Goal: Information Seeking & Learning: Learn about a topic

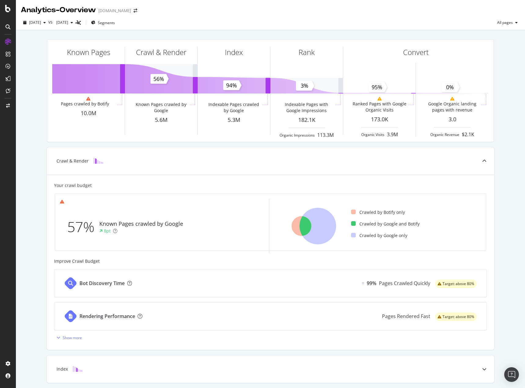
click at [498, 130] on div "Known Pages Pages crawled by Botify 10.0M Crawl & Render Known Pages crawled by…" at bounding box center [270, 252] width 509 height 445
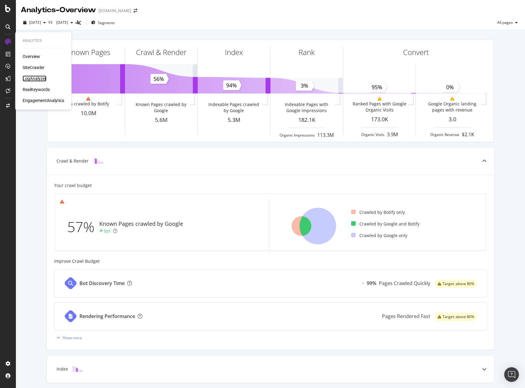
click at [36, 77] on div "LogAnalyzer" at bounding box center [35, 78] width 24 height 6
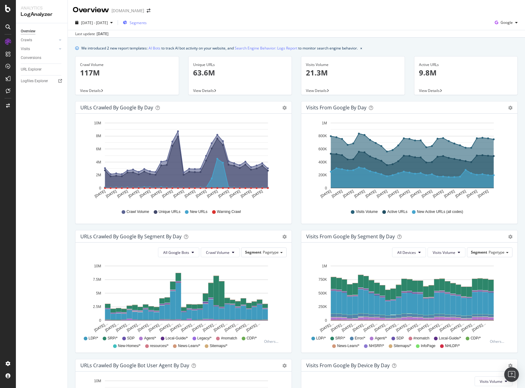
click at [147, 25] on span "Segments" at bounding box center [137, 22] width 17 height 5
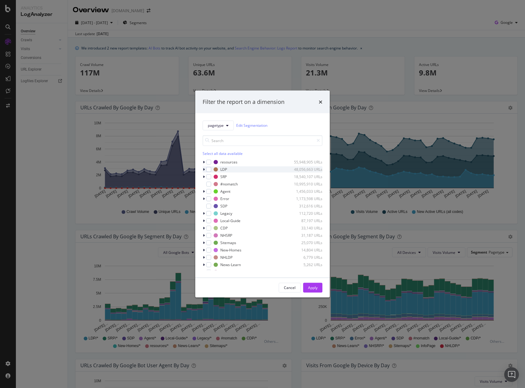
click at [204, 171] on icon "modal" at bounding box center [204, 169] width 2 height 4
click at [213, 185] on div "modal" at bounding box center [212, 183] width 5 height 5
click at [312, 290] on div "Apply" at bounding box center [312, 287] width 9 height 9
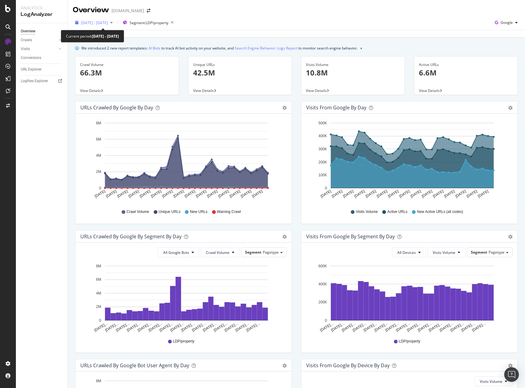
click at [97, 25] on div "[DATE] - [DATE]" at bounding box center [94, 22] width 42 height 9
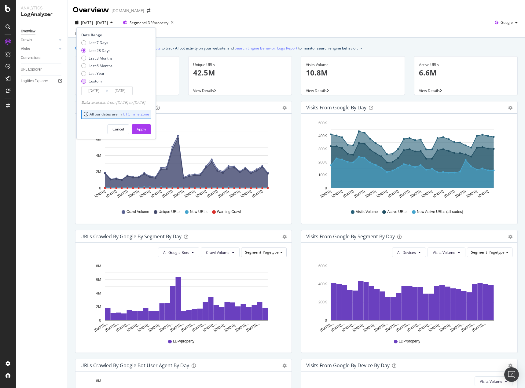
click at [95, 81] on div "Custom" at bounding box center [95, 80] width 13 height 5
click at [101, 91] on input "[DATE]" at bounding box center [94, 90] width 24 height 9
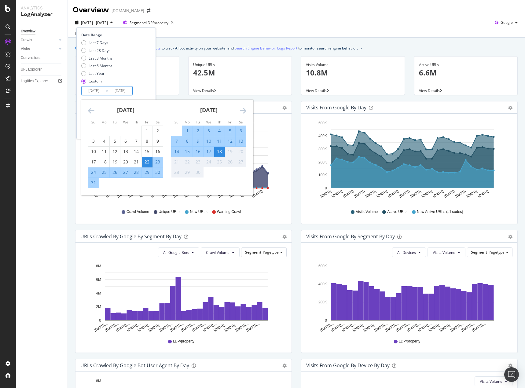
click at [198, 152] on div "16" at bounding box center [198, 151] width 10 height 6
type input "[DATE]"
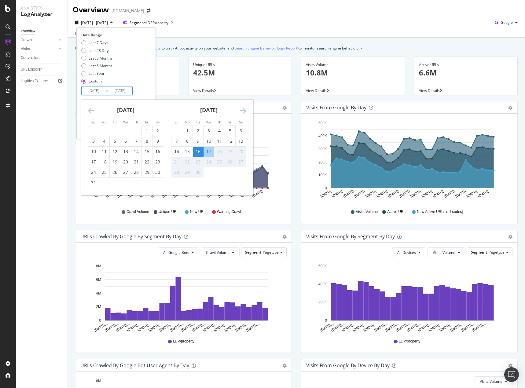
click at [220, 152] on div "18" at bounding box center [219, 151] width 10 height 6
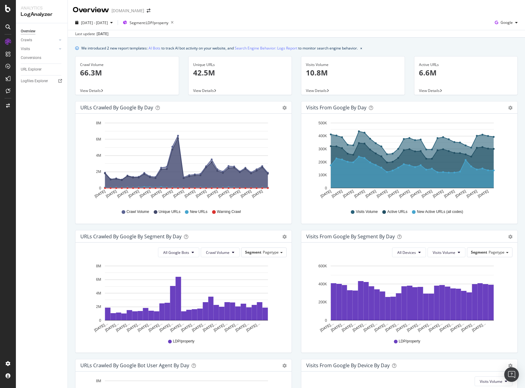
click at [211, 152] on rect "A chart." at bounding box center [186, 155] width 163 height 65
click at [115, 25] on div "[DATE] - [DATE]" at bounding box center [94, 22] width 42 height 9
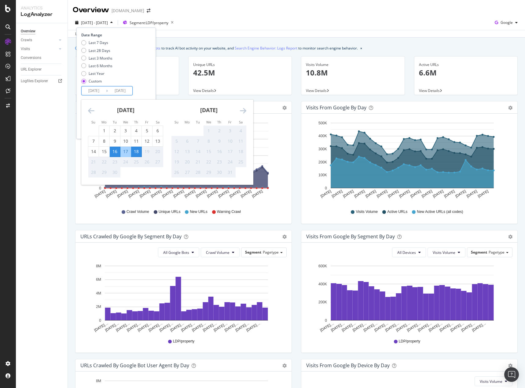
click at [122, 89] on input "[DATE]" at bounding box center [120, 90] width 24 height 9
click at [90, 89] on input "[DATE]" at bounding box center [94, 90] width 24 height 9
click at [116, 90] on input "[DATE]" at bounding box center [120, 90] width 24 height 9
click at [149, 89] on div "Date Range Last 7 Days Last 28 Days Last 3 Months Last 6 Months Last Year Custo…" at bounding box center [115, 63] width 68 height 63
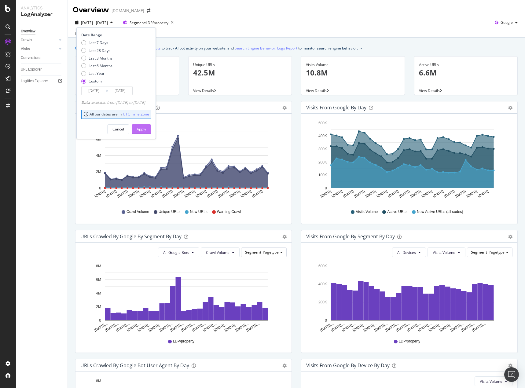
click at [146, 128] on div "Apply" at bounding box center [141, 128] width 9 height 5
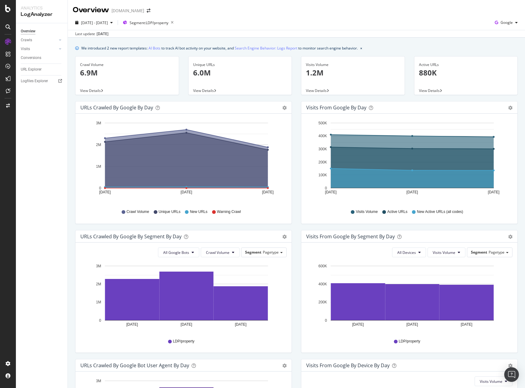
click at [102, 91] on icon at bounding box center [102, 91] width 2 height 4
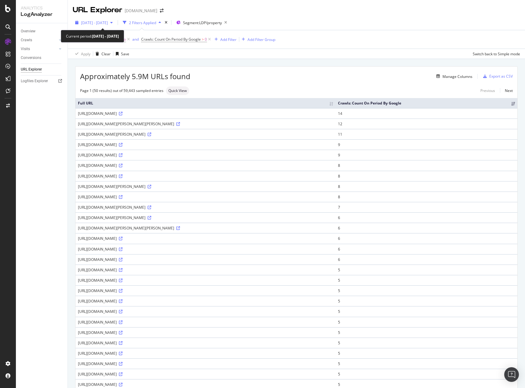
click at [108, 23] on span "[DATE] - [DATE]" at bounding box center [94, 22] width 27 height 5
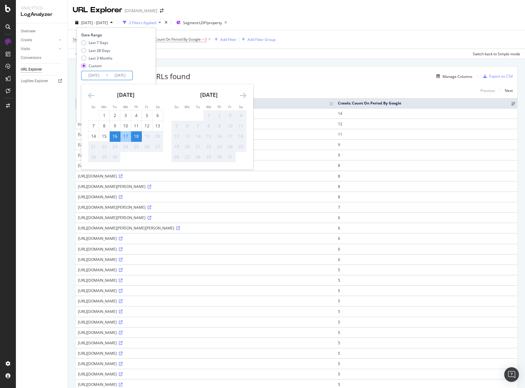
click at [121, 75] on input "[DATE]" at bounding box center [120, 75] width 24 height 9
click at [90, 76] on input "[DATE]" at bounding box center [94, 75] width 24 height 9
click at [126, 77] on input "[DATE]" at bounding box center [120, 75] width 24 height 9
click at [147, 66] on div "Last 7 Days Last 28 Days Last 3 Months Custom" at bounding box center [115, 55] width 68 height 31
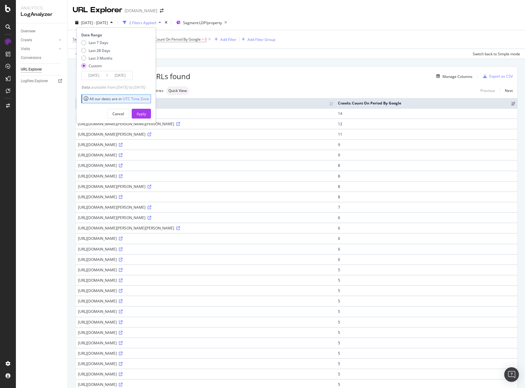
click at [100, 75] on input "[DATE]" at bounding box center [94, 75] width 24 height 9
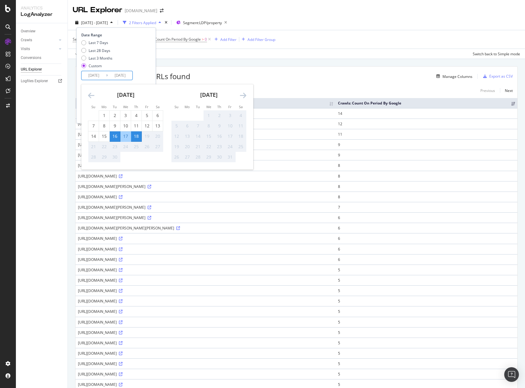
click at [139, 136] on div "18" at bounding box center [136, 136] width 10 height 6
click at [123, 137] on div "17" at bounding box center [125, 136] width 10 height 6
click at [148, 70] on div "Last 7 Days Last 28 Days Last 3 Months Custom" at bounding box center [115, 55] width 68 height 31
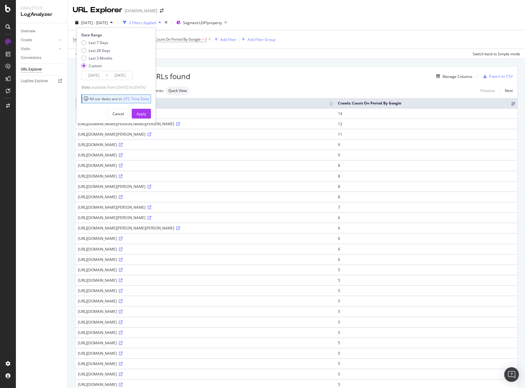
click at [97, 77] on input "[DATE]" at bounding box center [94, 75] width 24 height 9
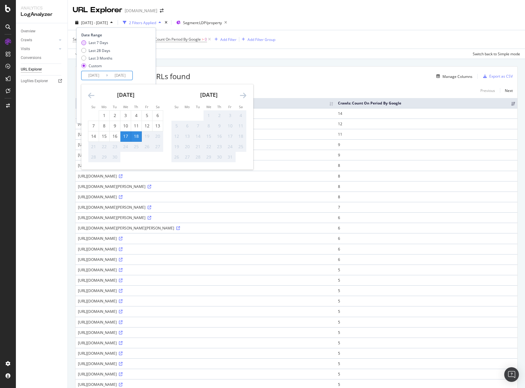
click at [83, 43] on div "Last 7 Days" at bounding box center [83, 42] width 5 height 5
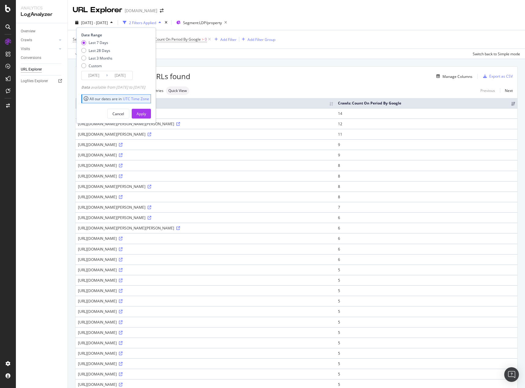
click at [97, 76] on input "[DATE]" at bounding box center [94, 75] width 24 height 9
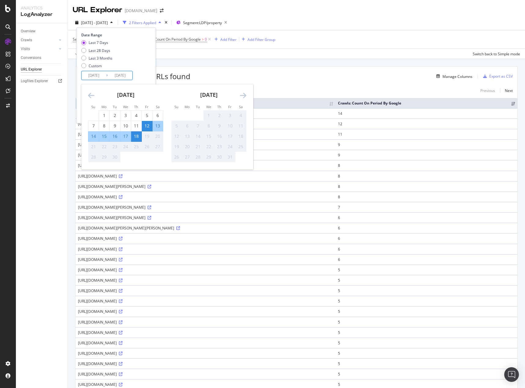
click at [138, 136] on div "18" at bounding box center [136, 136] width 10 height 6
type input "[DATE]"
click at [138, 137] on div "18" at bounding box center [136, 136] width 10 height 6
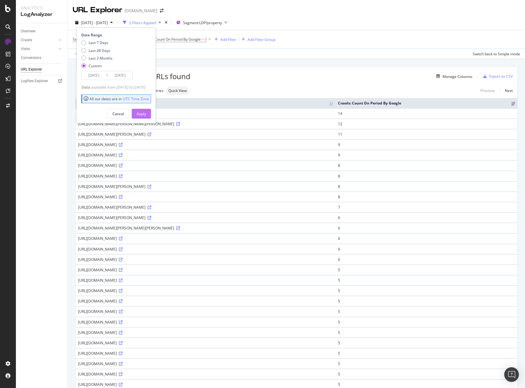
click at [146, 112] on div "Apply" at bounding box center [141, 113] width 9 height 5
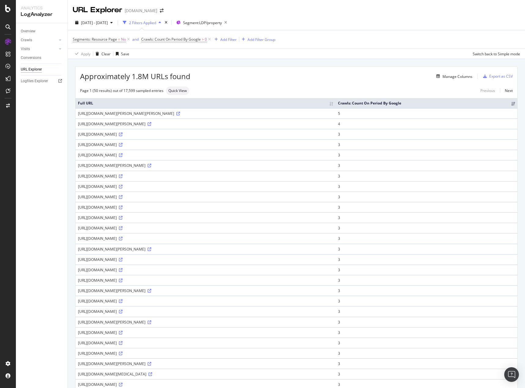
click at [54, 175] on div "Overview Crawls Daily Distribution Segments Distribution HTTP Codes Resources V…" at bounding box center [42, 205] width 52 height 365
click at [258, 86] on div "Page 1 (50 results) out of 17,599 sampled entries Quick View Previous Next" at bounding box center [296, 90] width 442 height 9
click at [230, 41] on div "Add Filter" at bounding box center [228, 39] width 16 height 5
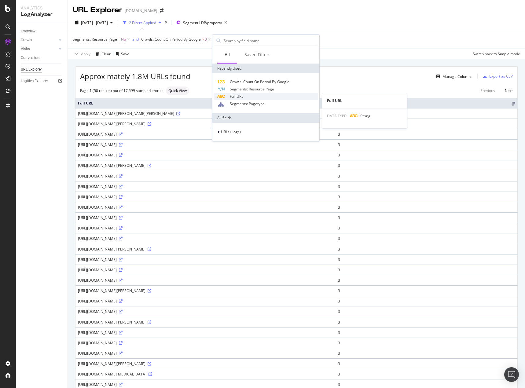
click at [240, 94] on span "Full URL" at bounding box center [236, 96] width 13 height 5
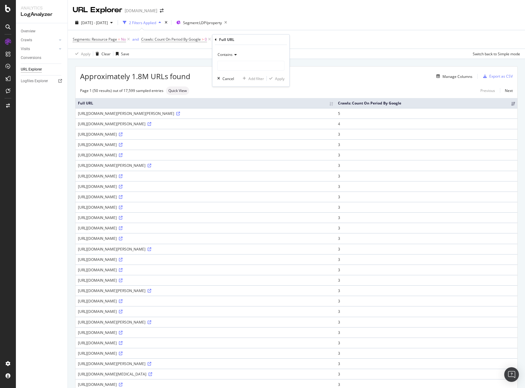
click at [233, 56] on icon at bounding box center [234, 55] width 4 height 4
click at [237, 120] on span "Doesn't contain" at bounding box center [233, 122] width 27 height 5
click at [233, 65] on input "text" at bounding box center [250, 66] width 67 height 10
type input "?"
click at [279, 78] on div "Apply" at bounding box center [279, 78] width 9 height 5
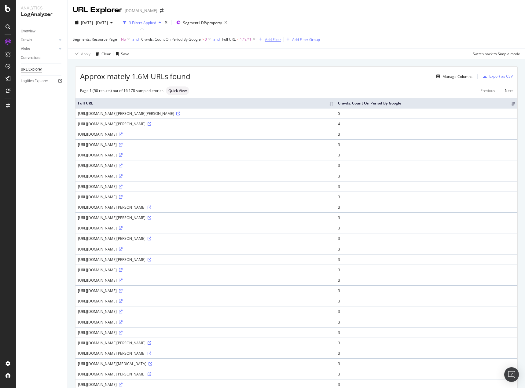
click at [272, 39] on div "Add Filter" at bounding box center [273, 39] width 16 height 5
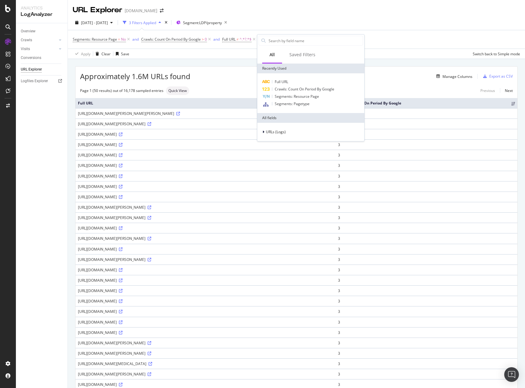
click at [278, 76] on div "Full URL Crawls: Count On Period By Google Segments: Resource Page Segments: Pa…" at bounding box center [310, 93] width 107 height 40
click at [279, 81] on span "Full URL" at bounding box center [281, 81] width 13 height 5
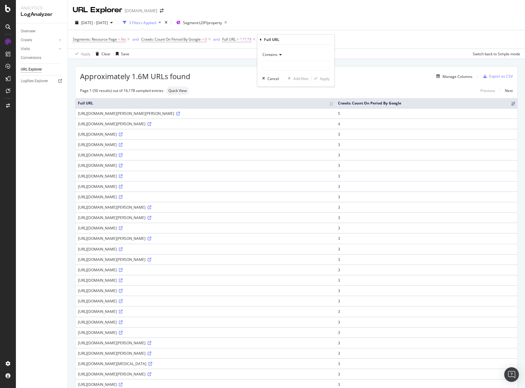
click at [278, 54] on icon at bounding box center [279, 55] width 4 height 4
click at [289, 130] on span "Matches regex" at bounding box center [277, 130] width 25 height 5
click at [155, 112] on div "[URL][DOMAIN_NAME][PERSON_NAME][PERSON_NAME]" at bounding box center [205, 113] width 255 height 5
click at [155, 113] on div "[URL][DOMAIN_NAME][PERSON_NAME][PERSON_NAME]" at bounding box center [205, 113] width 255 height 5
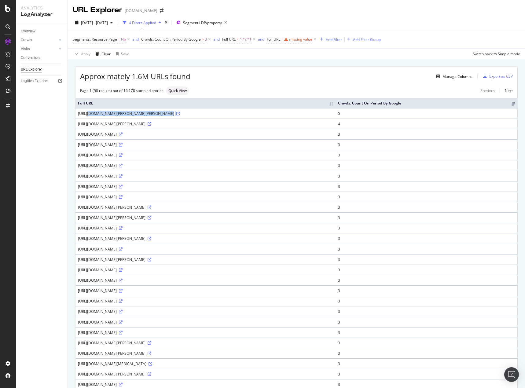
copy div "[URL][DOMAIN_NAME][PERSON_NAME][PERSON_NAME]"
click at [295, 35] on div "Segments: Resource Page = No and Crawls: Count On Period By Google > 0 and Full…" at bounding box center [296, 39] width 447 height 18
click at [295, 38] on div "missing value" at bounding box center [300, 39] width 23 height 5
click at [284, 64] on input "text" at bounding box center [306, 65] width 67 height 10
click at [290, 53] on icon at bounding box center [290, 54] width 4 height 4
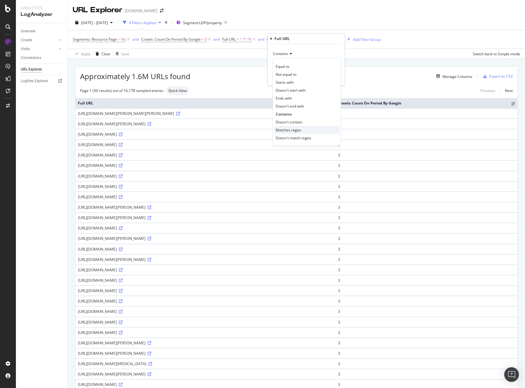
click at [283, 131] on span "Matches regex" at bounding box center [287, 129] width 25 height 5
click at [288, 65] on input "text" at bounding box center [306, 65] width 67 height 10
paste input "^[URL]\.homes\.com/property/[^/]*-(ak|al|ar|az|ca|co|ct|de|fl|ga|hi|ia|id|il|in…"
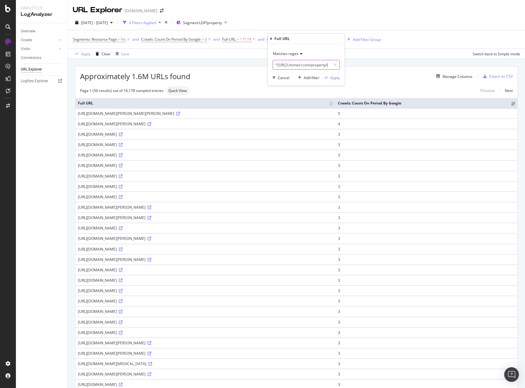
scroll to position [0, 187]
type input "^[URL]\.homes\.com/property/[^/]*-(ak|al|ar|az|ca|co|ct|de|fl|ga|hi|ia|id|il|in…"
click at [335, 78] on div "Apply" at bounding box center [334, 77] width 9 height 5
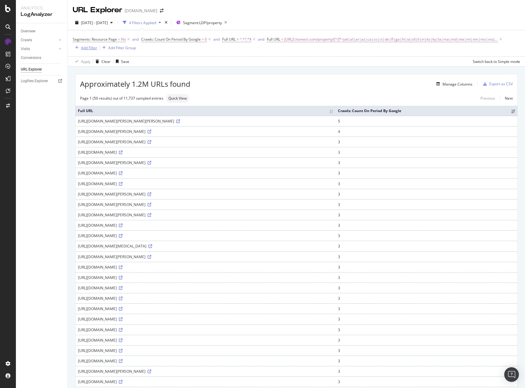
click at [89, 47] on div "Add Filter" at bounding box center [89, 47] width 16 height 5
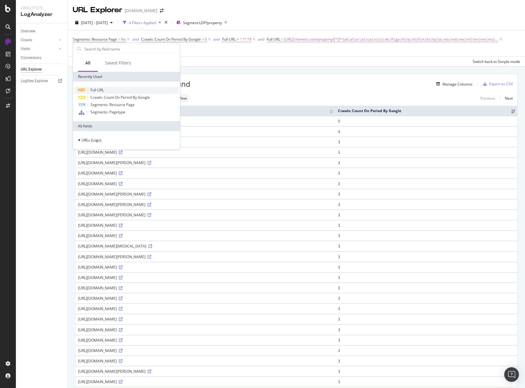
click at [97, 90] on span "Full URL" at bounding box center [96, 89] width 13 height 5
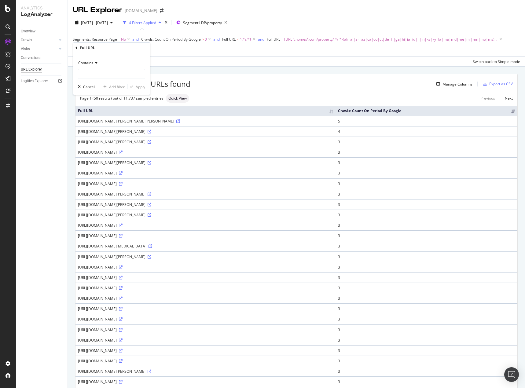
click at [97, 60] on div "Contains" at bounding box center [111, 63] width 67 height 10
click at [104, 129] on span "Doesn't contain" at bounding box center [94, 131] width 27 height 5
click at [102, 72] on input "text" at bounding box center [111, 74] width 67 height 10
type input "unlisted-address"
click at [139, 88] on div "Apply" at bounding box center [140, 86] width 9 height 5
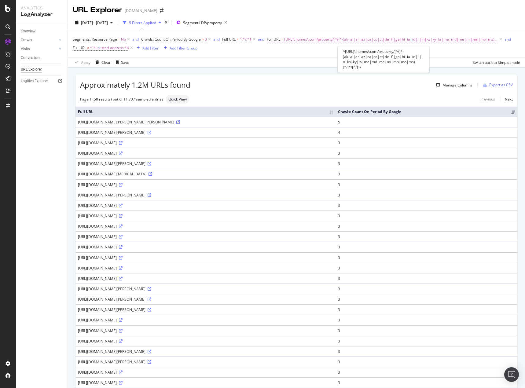
click at [368, 40] on span "[URL]\.homes\.com/property/[^/]*-(ak|al|ar|az|ca|co|ct|de|fl|ga|hi|ia|id|il|in|…" at bounding box center [391, 39] width 214 height 9
click at [290, 67] on input "^[URL]\.homes\.com/property/[^/]*-(ak|al|ar|az|ca|co|ct|de|fl|ga|hi|ia|id|il|in…" at bounding box center [302, 65] width 58 height 10
paste input "mt|[GEOGRAPHIC_DATA]|nd|ne|nh|[GEOGRAPHIC_DATA]|nm|nv|[GEOGRAPHIC_DATA]|oh|ok|o…"
type input "^[URL]\.homes\.com/property/[^/]*-(mt|nc|nd|ne|nh|nj|nm|nv|ny|oh|ok|or|pa|ri|sc…"
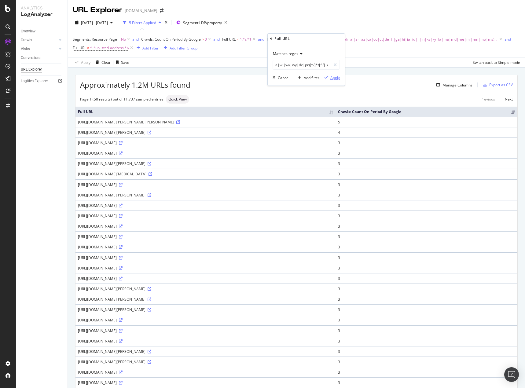
click at [337, 78] on div "Apply" at bounding box center [334, 77] width 9 height 5
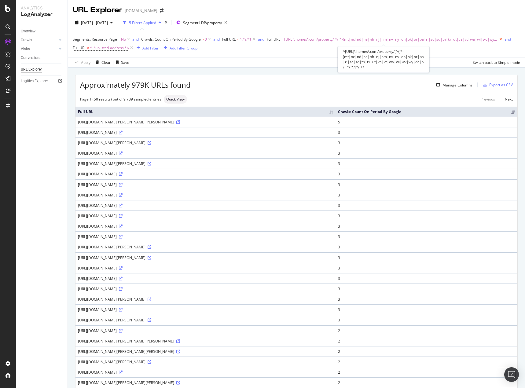
click at [498, 38] on icon at bounding box center [500, 39] width 5 height 6
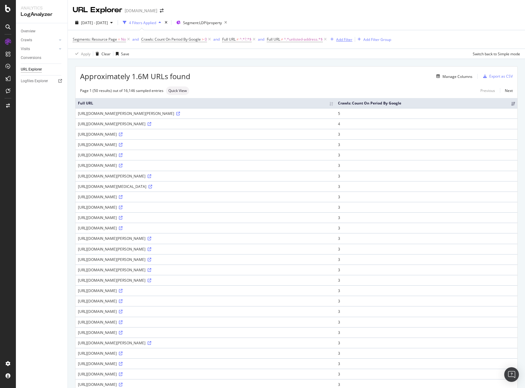
click at [345, 40] on div "Add Filter" at bounding box center [344, 39] width 16 height 5
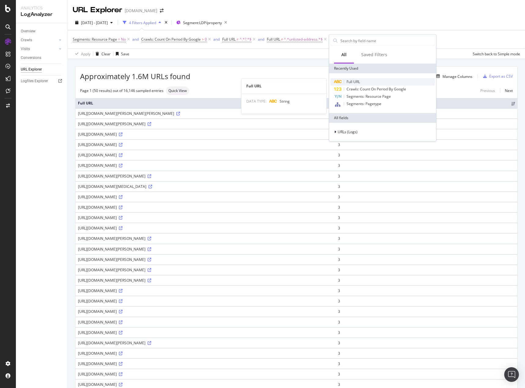
click at [353, 80] on span "Full URL" at bounding box center [352, 81] width 13 height 5
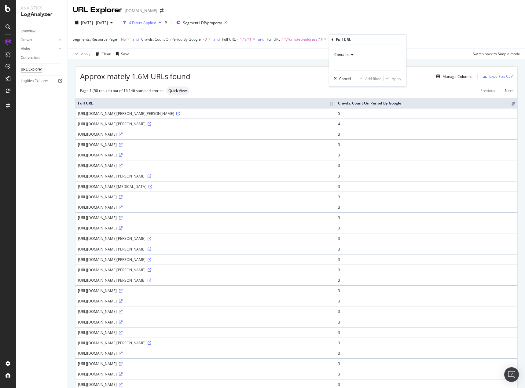
click at [348, 54] on span "Contains" at bounding box center [341, 54] width 15 height 5
click at [350, 129] on span "Matches regex" at bounding box center [349, 130] width 25 height 5
click at [348, 64] on input "text" at bounding box center [367, 66] width 67 height 10
paste input "^[URL]\.homes\.com/property/[^/]*-(ak|al|ar|az|ca|co|ct|de|fl|ga|hi|ia|id|il|in…"
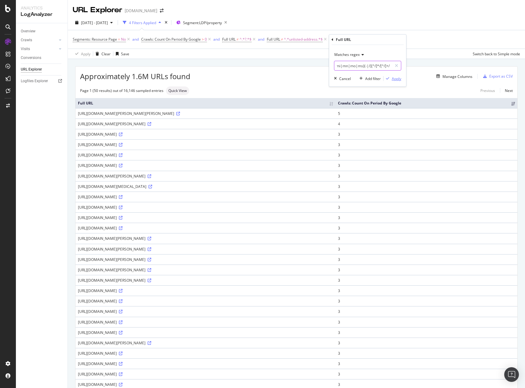
type input "^[URL]\.homes\.com/property/[^/]*-(ak|al|ar|az|ca|co|ct|de|fl|ga|hi|ia|id|il|in…"
click at [392, 77] on div "Apply" at bounding box center [395, 78] width 9 height 5
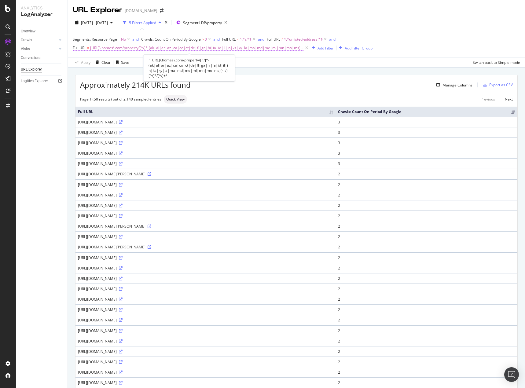
click at [246, 48] on span "[URL]\.homes\.com/property/[^/]*-(ak|al|ar|az|ca|co|ct|de|fl|ga|hi|ia|id|il|in|…" at bounding box center [197, 48] width 214 height 9
click at [100, 73] on input "^[URL]\.homes\.com/property/[^/]*-(ak|al|ar|az|ca|co|ct|de|fl|ga|hi|ia|id|il|in…" at bounding box center [107, 73] width 58 height 10
paste input "mt|[GEOGRAPHIC_DATA]|nd|ne|nh|[GEOGRAPHIC_DATA]|nm|nv|[GEOGRAPHIC_DATA]|oh|ok|o…"
type input "^[URL]\.homes\.com/property/[^/]*-(mt|nc|nd|ne|nh|nj|nm|nv|ny|oh|ok|or|pa|ri|sc…"
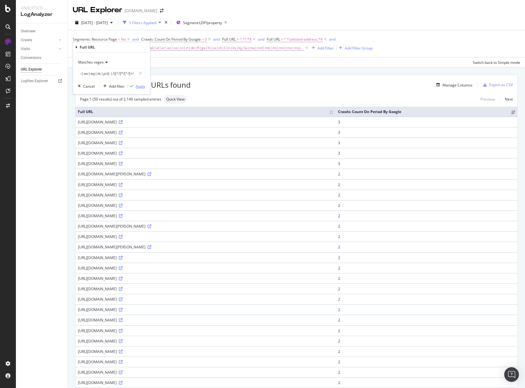
click at [143, 86] on div "Apply" at bounding box center [140, 86] width 9 height 5
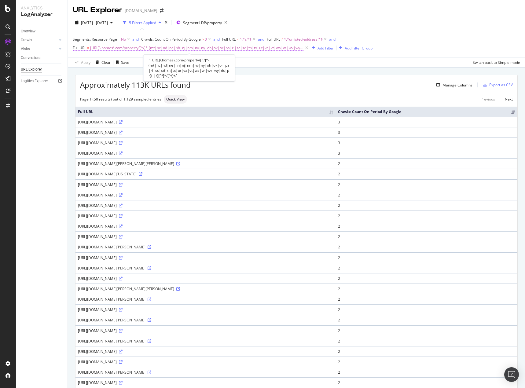
click at [262, 48] on span "[URL]\.homes\.com/property/[^/]*-(mt|nc|nd|ne|nh|nj|nm|nv|ny|oh|ok|or|pa|ri|sc|…" at bounding box center [197, 48] width 214 height 9
click at [314, 92] on div "Approximately 113K URLs found Manage Columns Export as CSV Page 1 (50 results) …" at bounding box center [296, 360] width 442 height 570
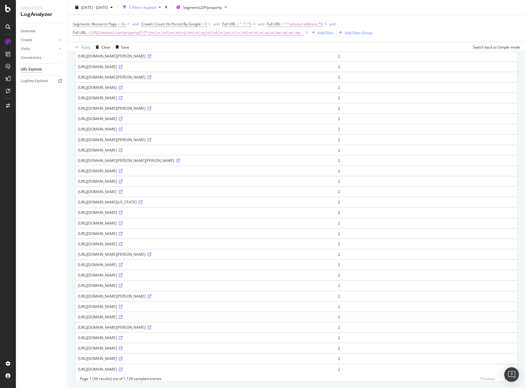
scroll to position [283, 0]
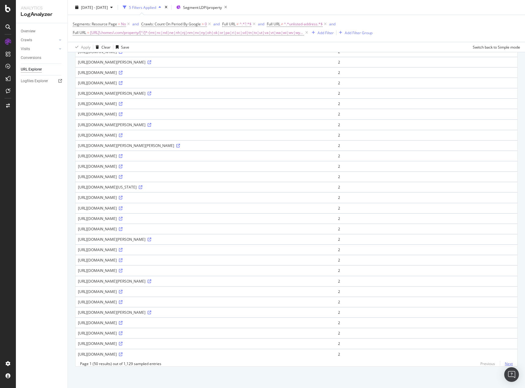
click at [505, 364] on link "Next" at bounding box center [506, 363] width 13 height 9
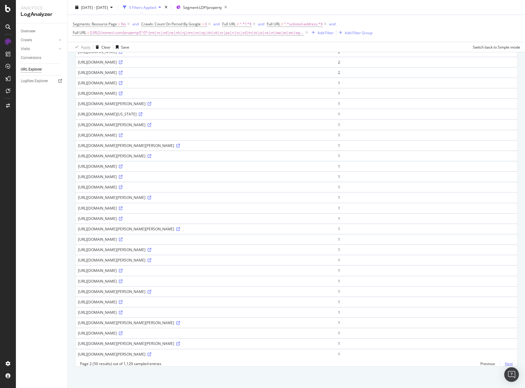
click at [504, 365] on link "Next" at bounding box center [506, 363] width 13 height 9
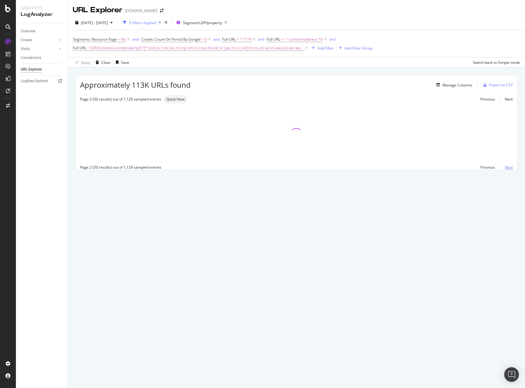
scroll to position [0, 0]
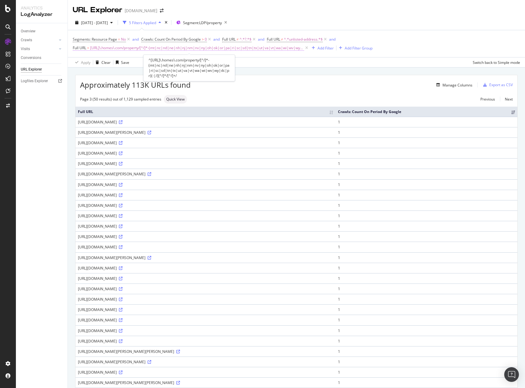
click at [189, 46] on span "[URL]\.homes\.com/property/[^/]*-(mt|nc|nd|ne|nh|nj|nm|nv|ny|oh|ok|or|pa|ri|sc|…" at bounding box center [197, 48] width 214 height 9
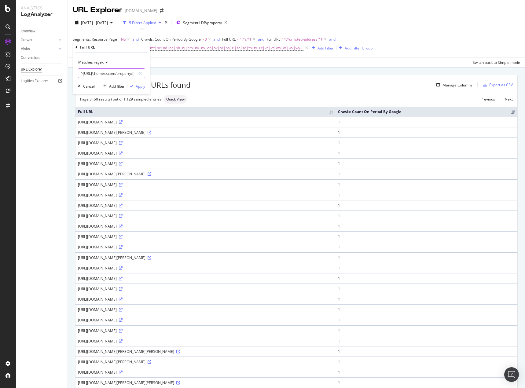
click at [106, 73] on input "^[URL]\.homes\.com/property/[^/]*-(mt|nc|nd|ne|nh|nj|nm|nv|ny|oh|ok|or|pa|ri|sc…" at bounding box center [107, 73] width 58 height 10
paste input "ak|al|ar|az|ca|co|ct|dc|de|fl|ga|hi|ia|id|il|in|ks|ky|la|ma|md|me|mi|mn|mo|ms|m…"
type input "^[URL]\.homes\.com/property/[^/]*-(ak|al|ar|az|ca|co|ct|dc|de|fl|ga|hi|ia|id|il…"
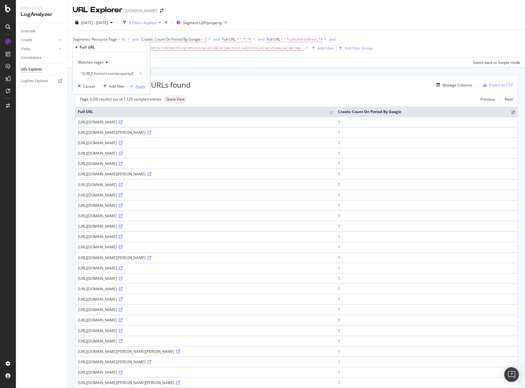
click at [142, 87] on div "Apply" at bounding box center [140, 86] width 9 height 5
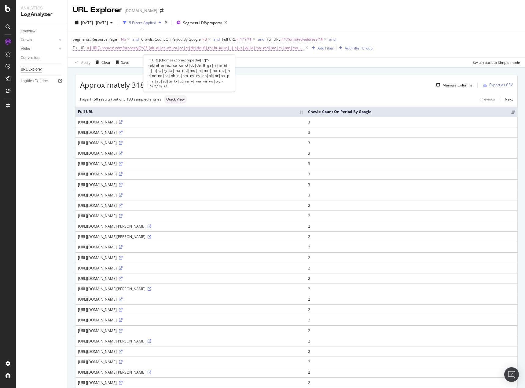
click at [266, 48] on span "[URL]\.homes\.com/property/[^/]*-(ak|al|ar|az|ca|co|ct|dc|de|fl|ga|hi|ia|id|il|…" at bounding box center [197, 48] width 214 height 9
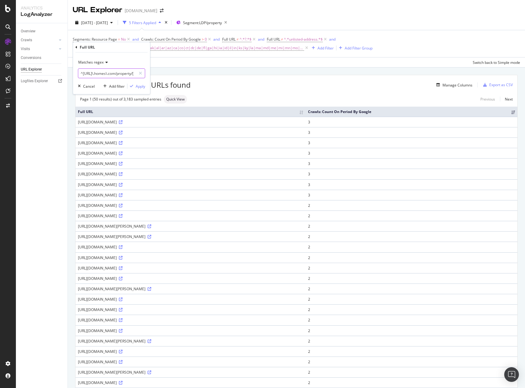
click at [113, 73] on input "^[URL]\.homes\.com/property/[^/]*-(ak|al|ar|az|ca|co|ct|dc|de|fl|ga|hi|ia|id|il…" at bounding box center [107, 73] width 58 height 10
paste input "text"
type input "^[URL]\.homes\.com/property/[^/]*-(ak|al|ar|az|ca|co|ct|dc|de|fl|ga|hi|ia|id|il…"
click at [140, 86] on div "Apply" at bounding box center [140, 86] width 9 height 5
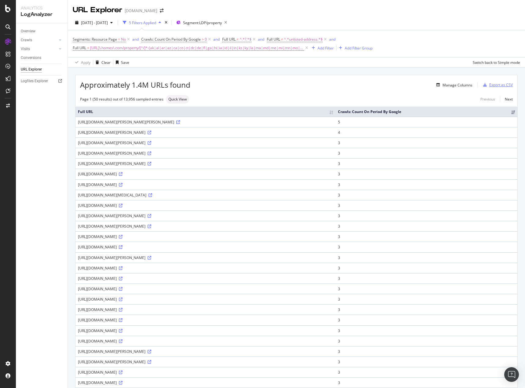
click at [494, 87] on div "Export as CSV" at bounding box center [501, 84] width 24 height 5
click at [496, 84] on div "Export as CSV" at bounding box center [501, 84] width 24 height 5
click at [36, 104] on div "DataExports" at bounding box center [35, 104] width 24 height 6
